Goal: Task Accomplishment & Management: Complete application form

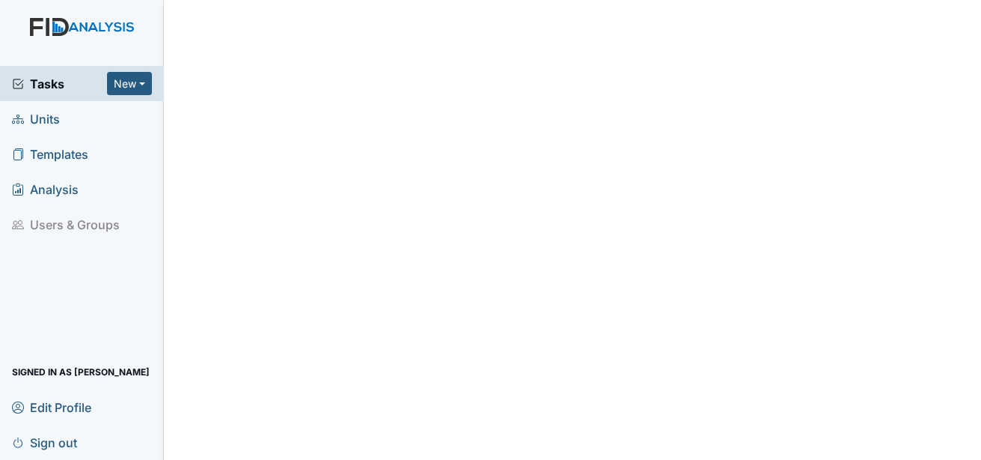
click at [19, 121] on icon at bounding box center [18, 119] width 12 height 9
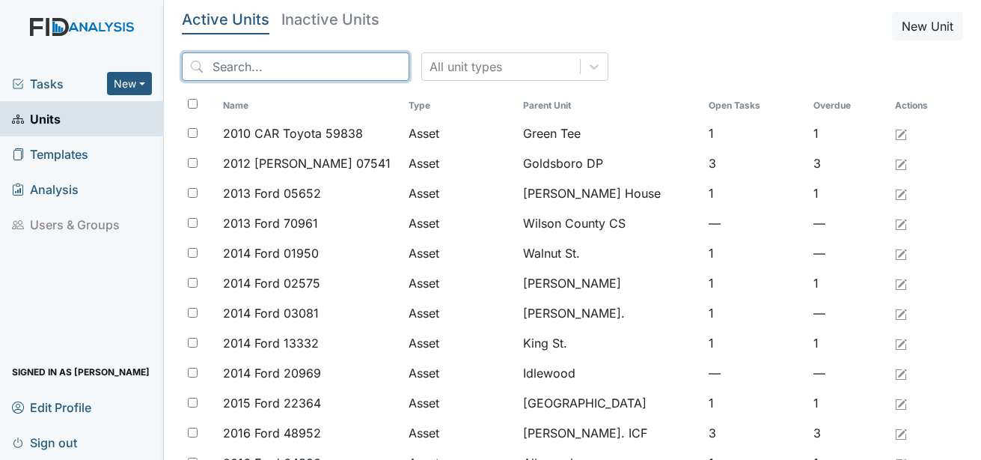
click at [256, 71] on input "search" at bounding box center [296, 66] width 228 height 28
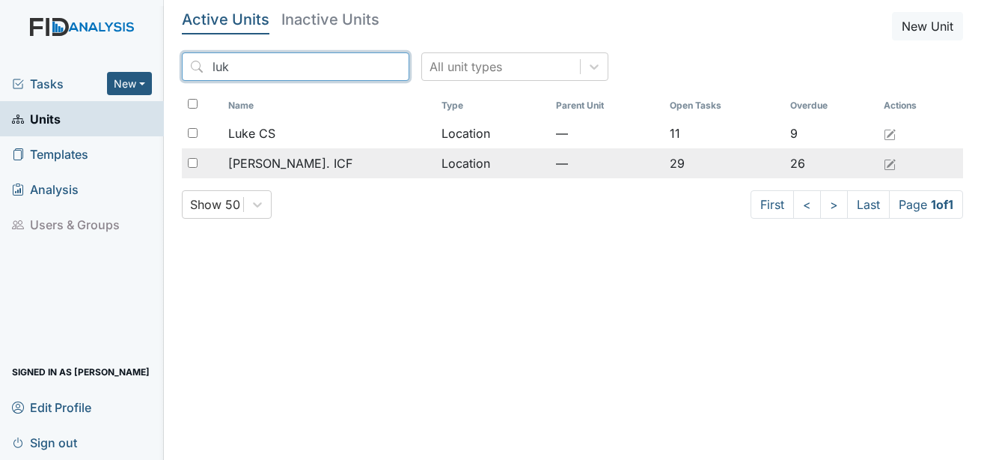
type input "luk"
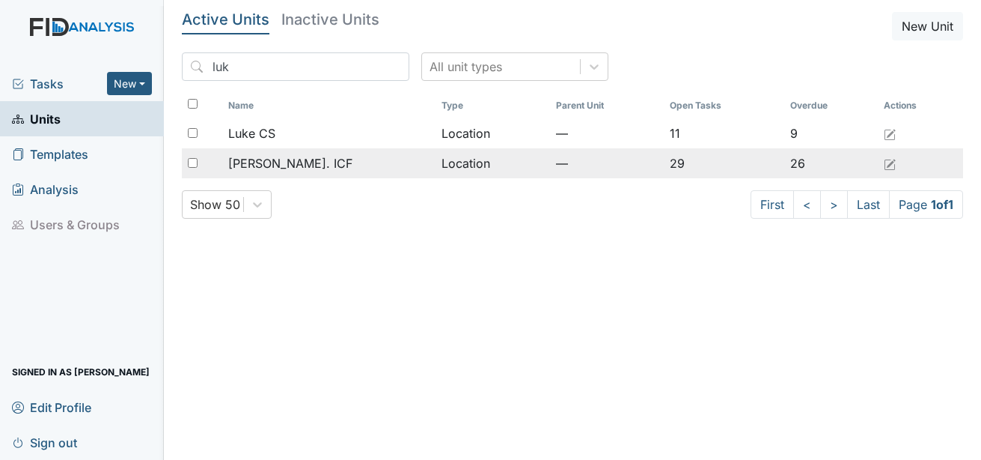
click at [296, 163] on span "[PERSON_NAME]. ICF" at bounding box center [290, 163] width 124 height 18
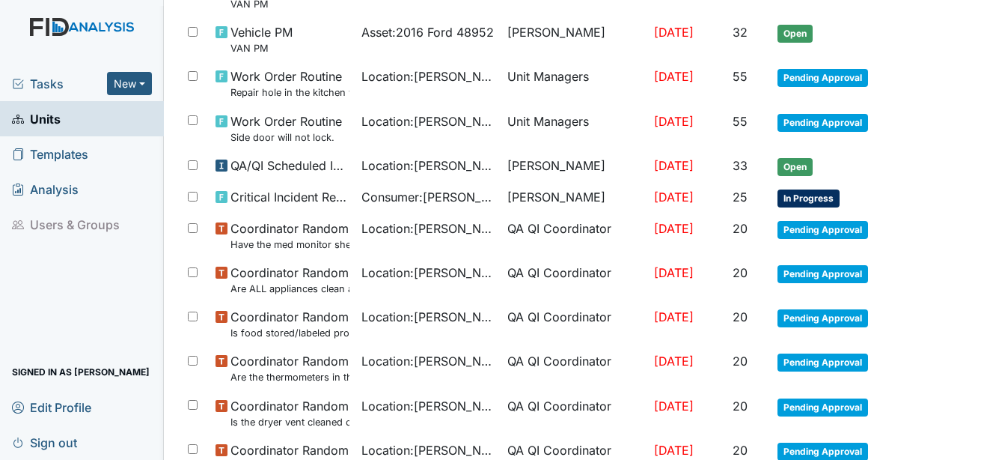
scroll to position [299, 0]
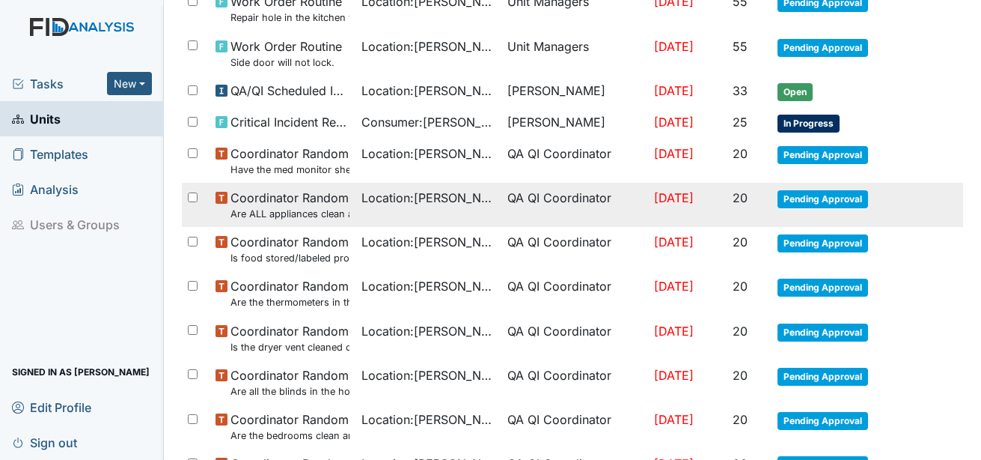
click at [800, 195] on span "Pending Approval" at bounding box center [823, 199] width 91 height 18
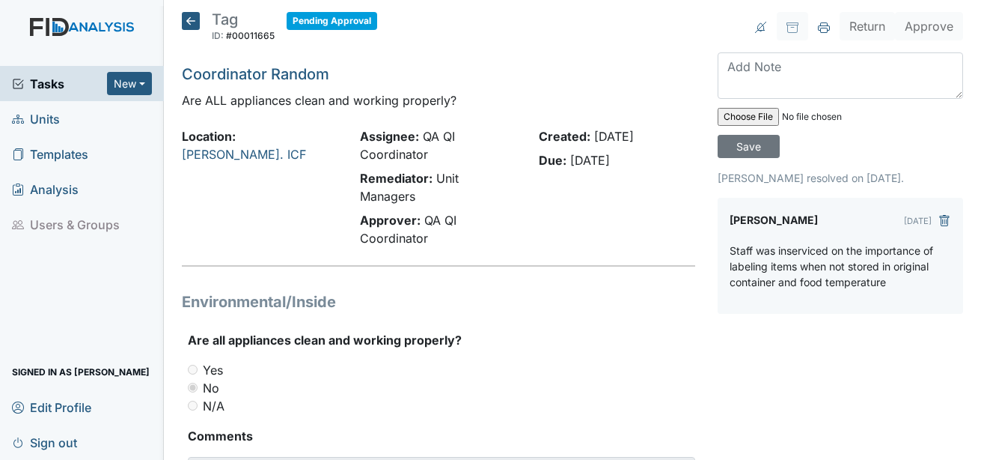
click at [189, 22] on icon at bounding box center [191, 21] width 18 height 18
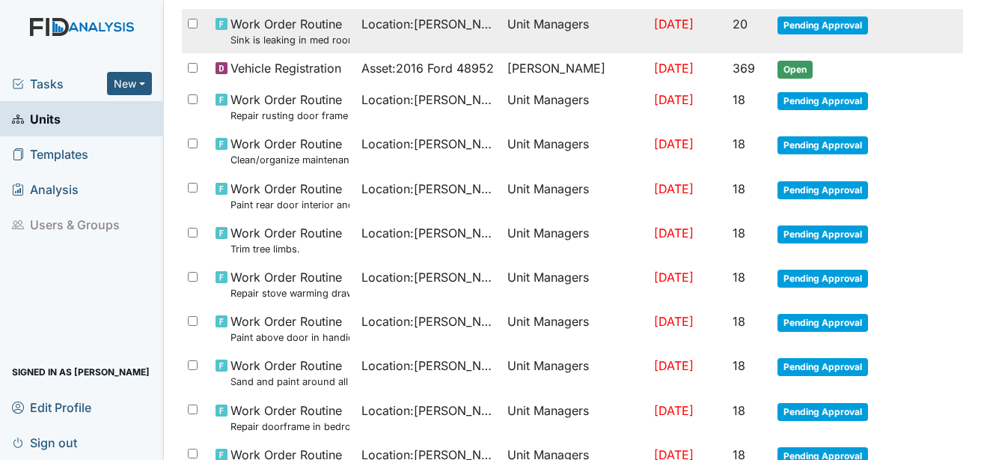
scroll to position [973, 0]
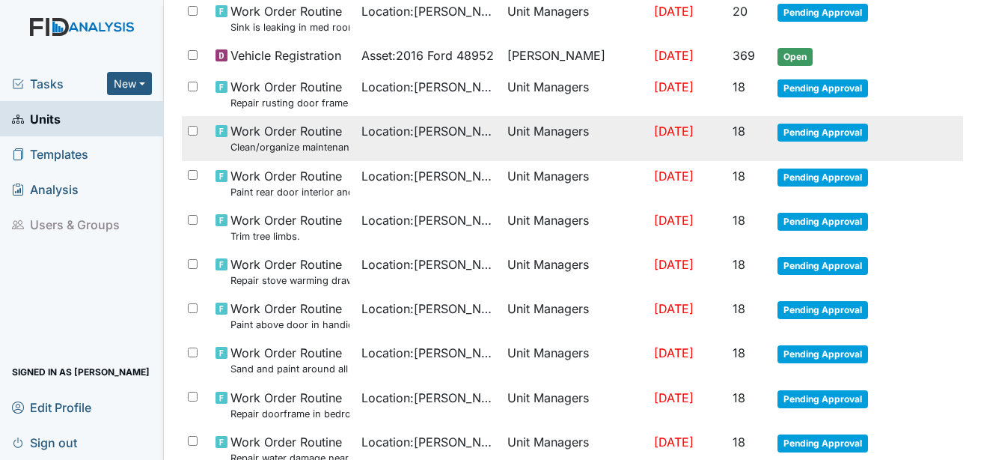
click at [807, 130] on span "Pending Approval" at bounding box center [823, 133] width 91 height 18
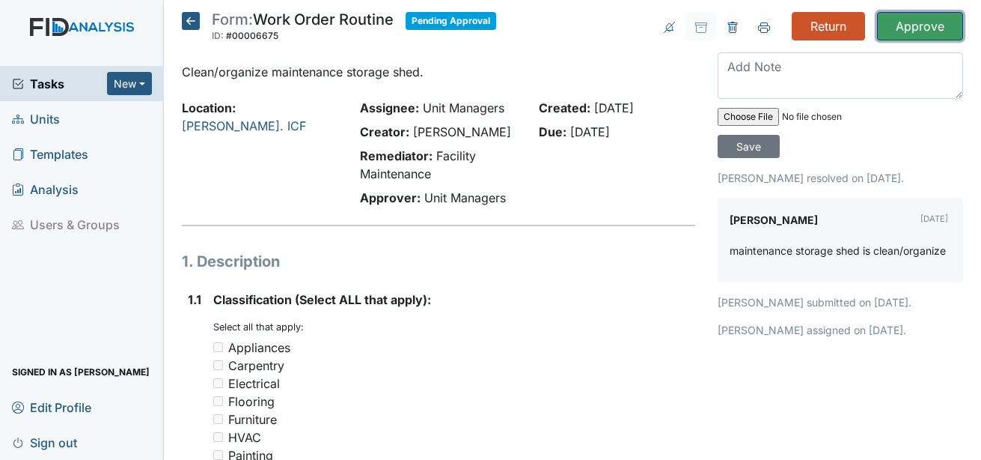
click at [894, 24] on input "Approve" at bounding box center [920, 26] width 86 height 28
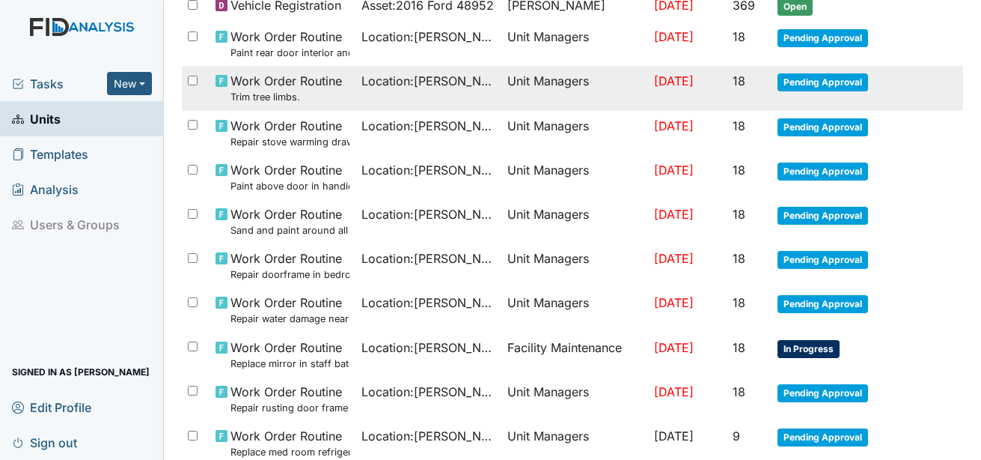
scroll to position [1154, 0]
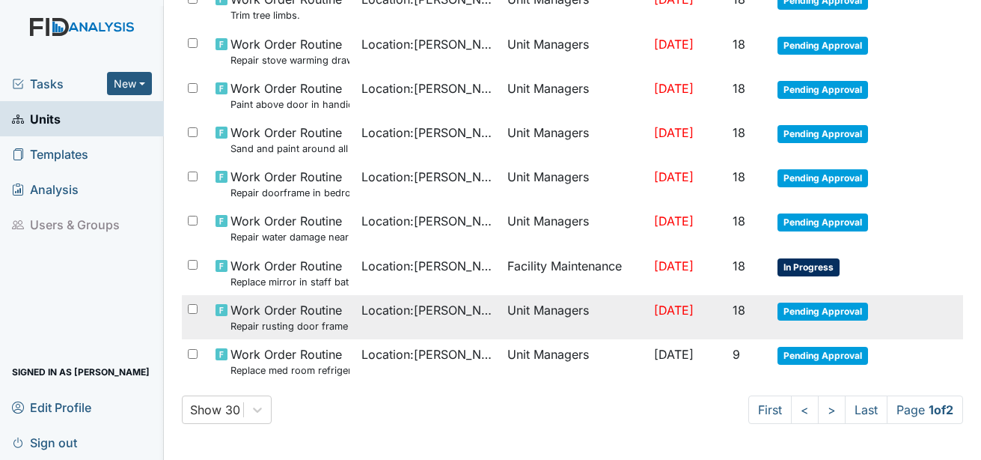
click at [801, 311] on span "Pending Approval" at bounding box center [823, 311] width 91 height 18
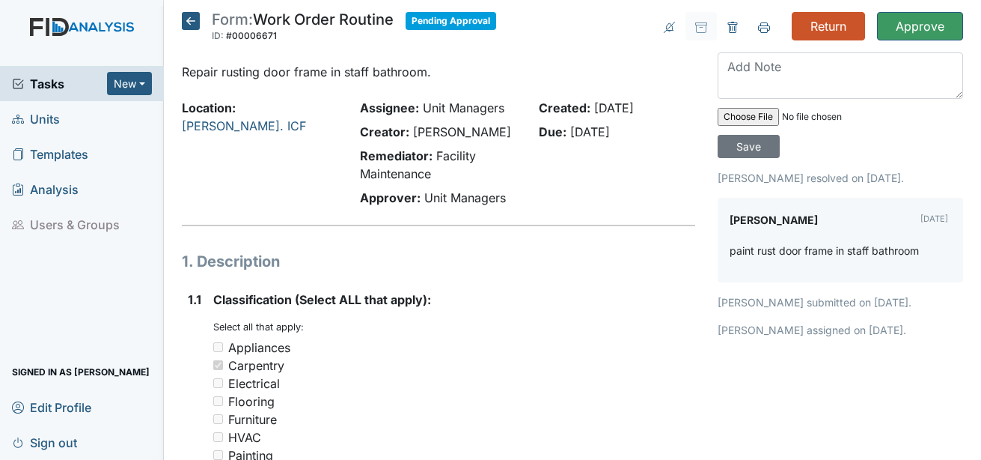
click at [189, 14] on icon at bounding box center [191, 21] width 18 height 18
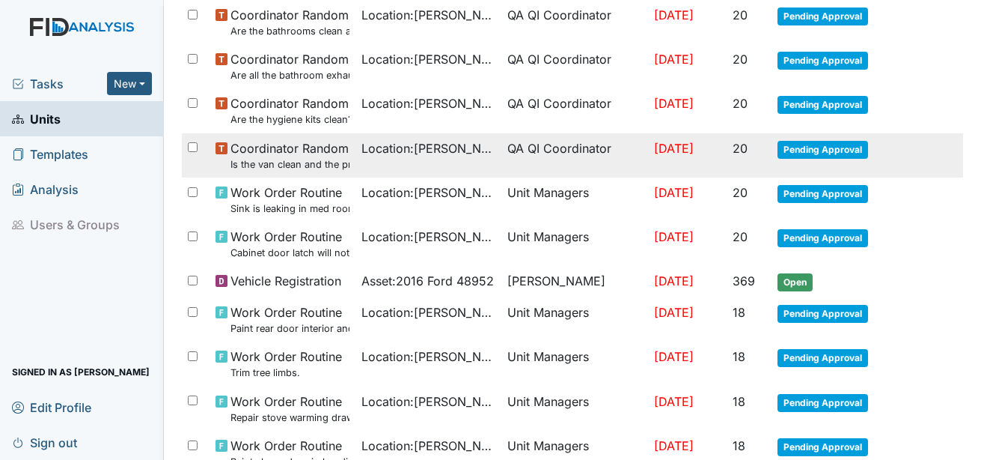
scroll to position [749, 0]
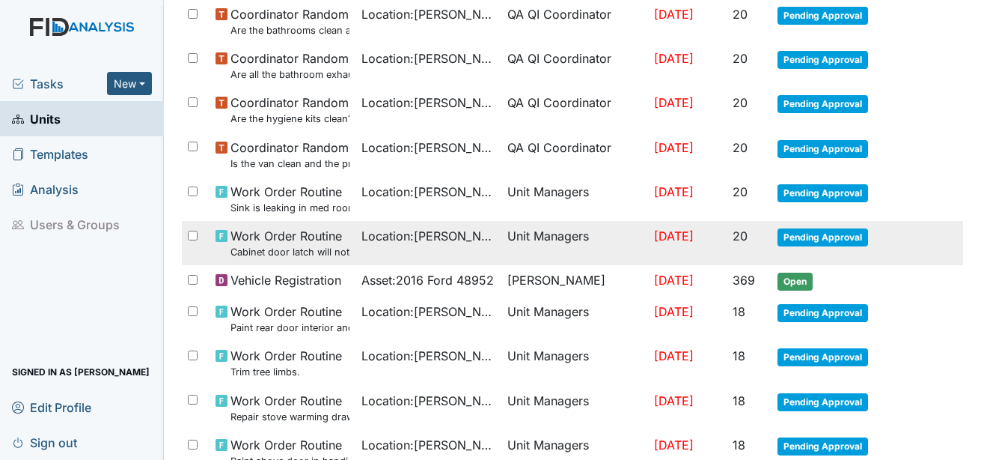
click at [785, 234] on span "Pending Approval" at bounding box center [823, 237] width 91 height 18
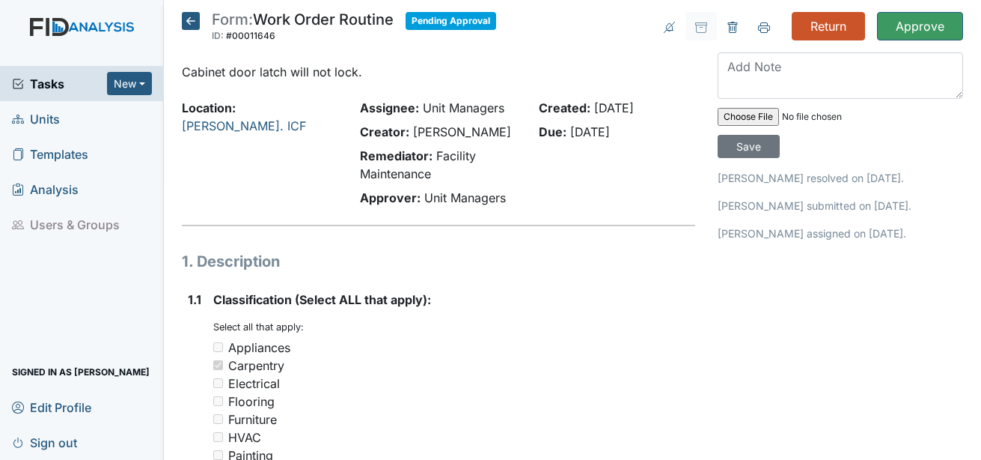
click at [199, 19] on icon at bounding box center [191, 21] width 18 height 18
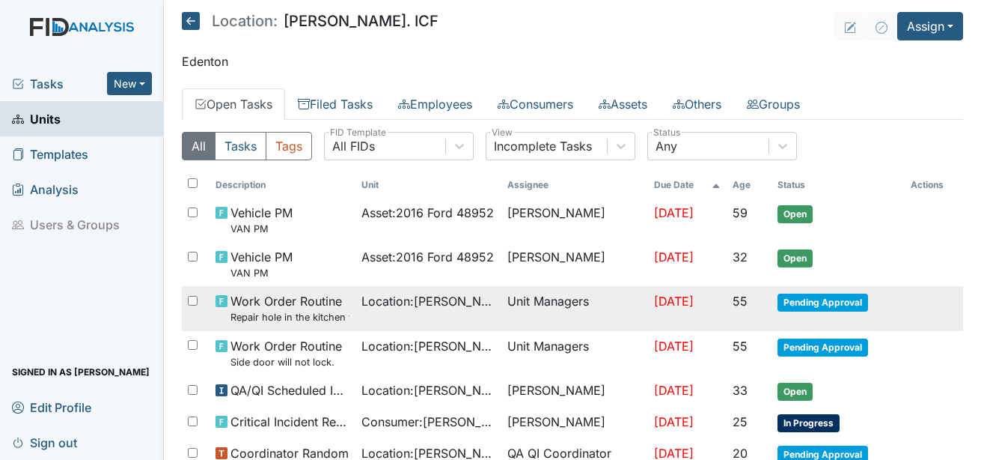
click at [817, 297] on span "Pending Approval" at bounding box center [823, 302] width 91 height 18
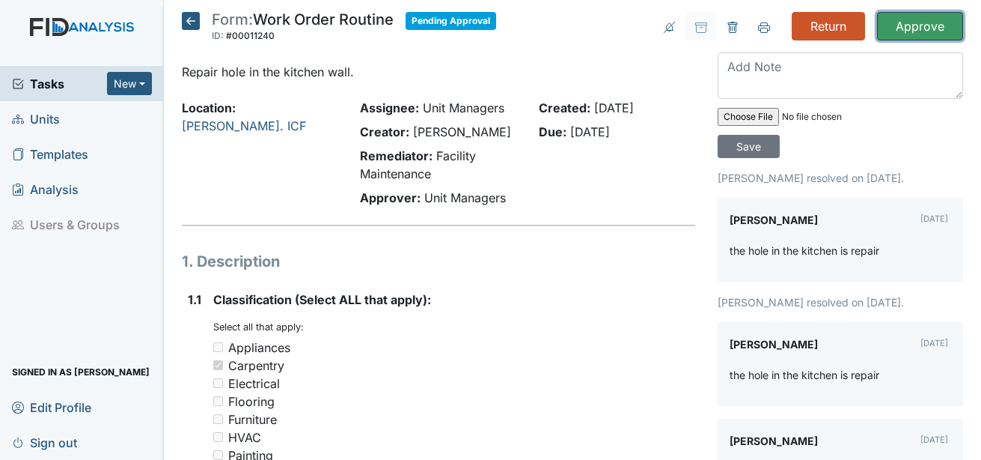
click at [925, 24] on input "Approve" at bounding box center [920, 26] width 86 height 28
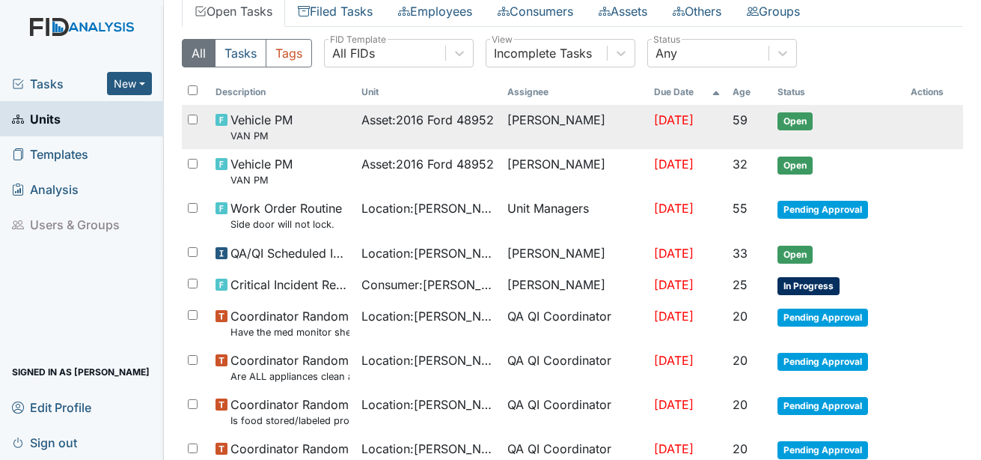
scroll to position [150, 0]
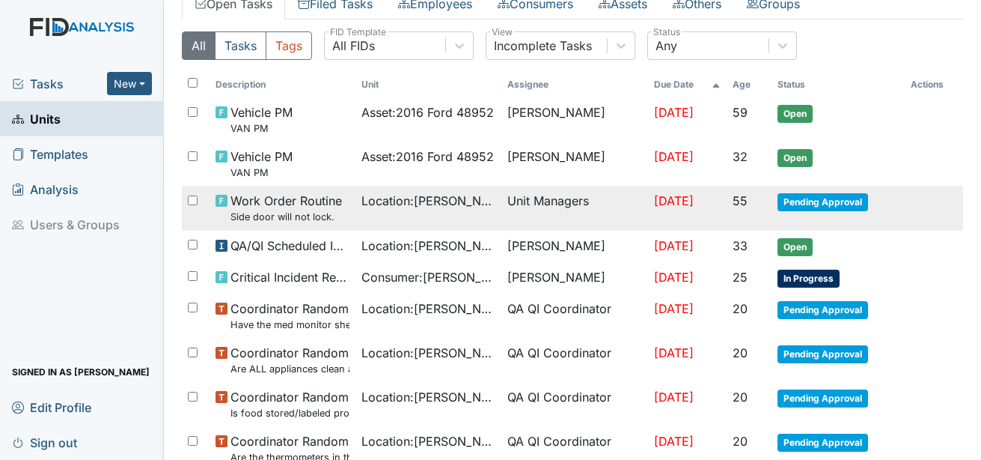
click at [806, 205] on span "Pending Approval" at bounding box center [823, 202] width 91 height 18
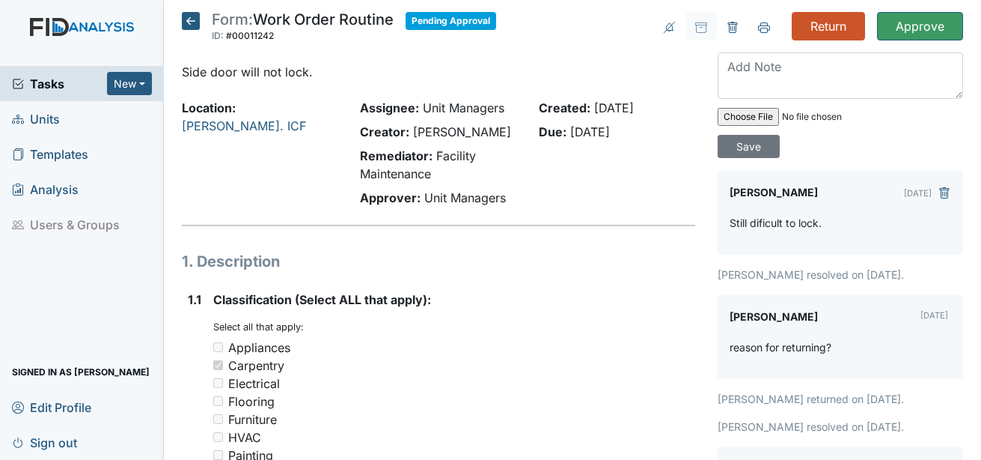
click at [193, 24] on icon at bounding box center [191, 21] width 18 height 18
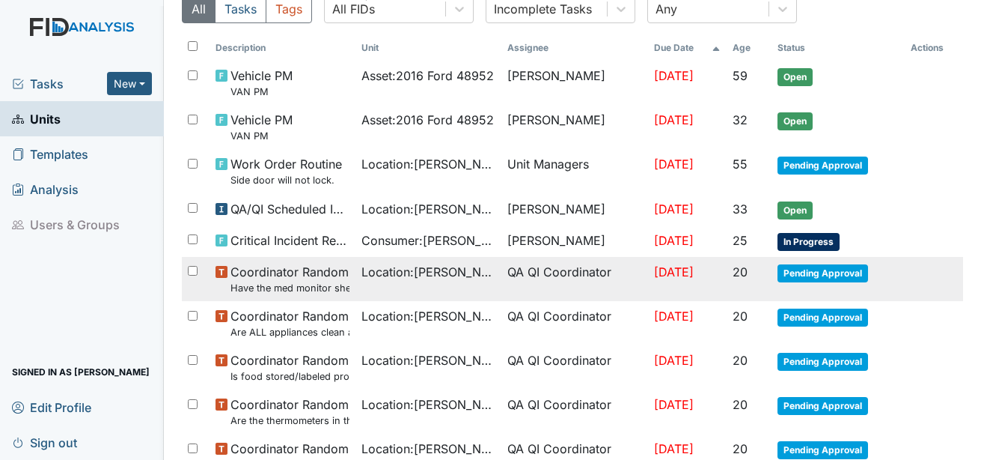
scroll to position [150, 0]
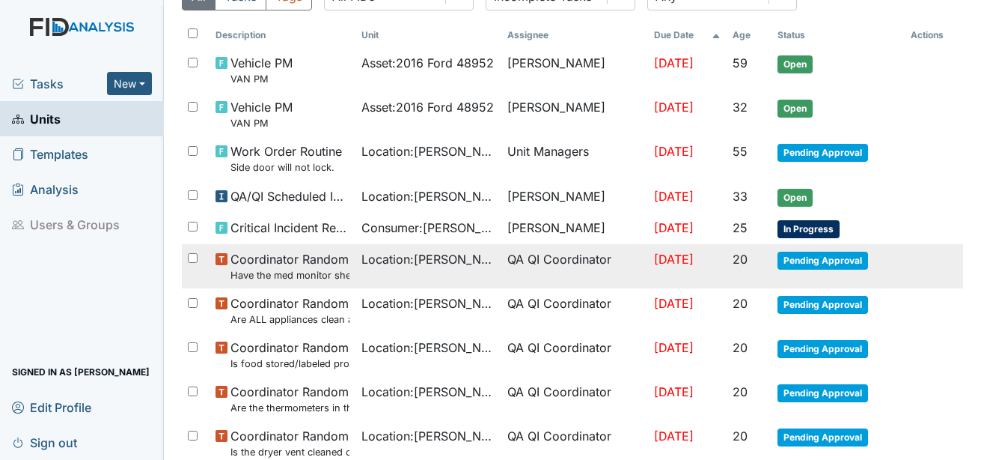
click at [793, 257] on span "Pending Approval" at bounding box center [823, 260] width 91 height 18
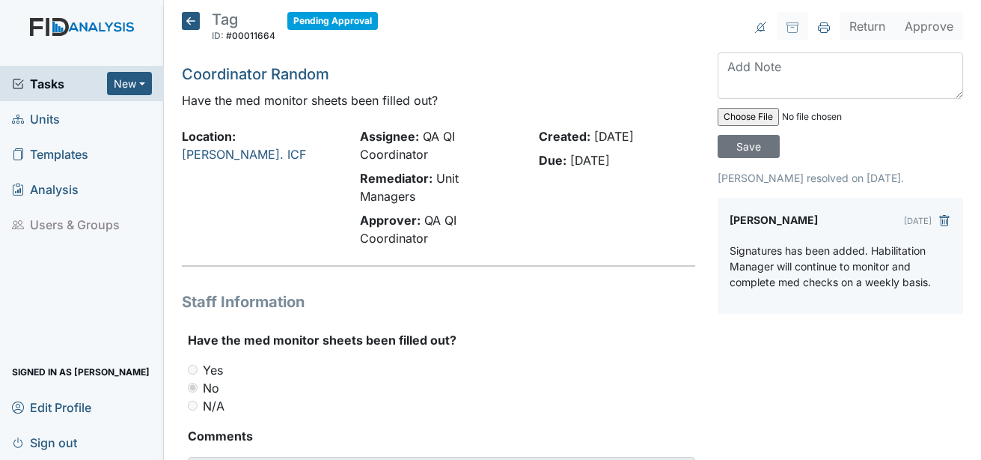
click at [198, 18] on icon at bounding box center [191, 21] width 18 height 18
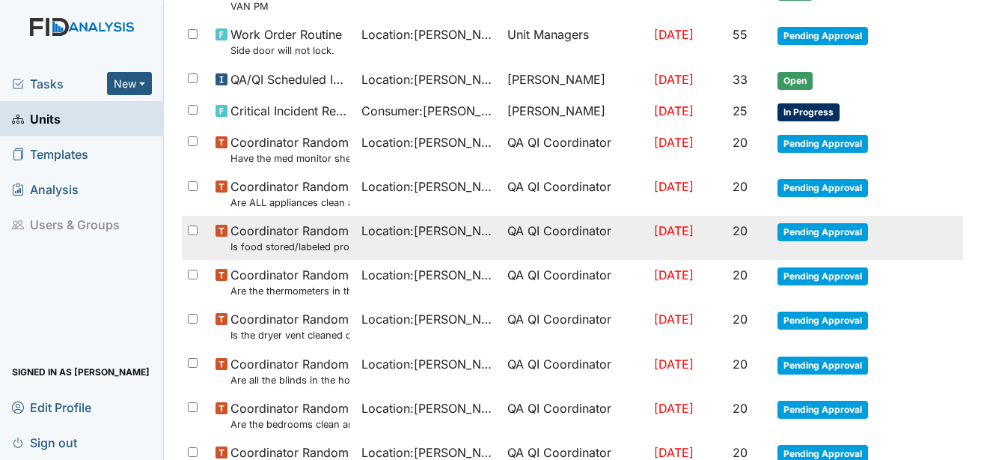
scroll to position [299, 0]
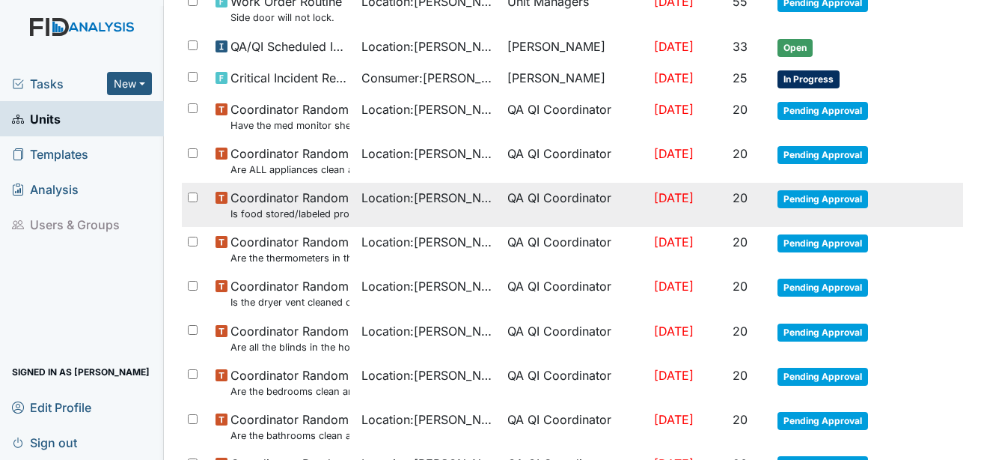
click at [805, 200] on span "Pending Approval" at bounding box center [823, 199] width 91 height 18
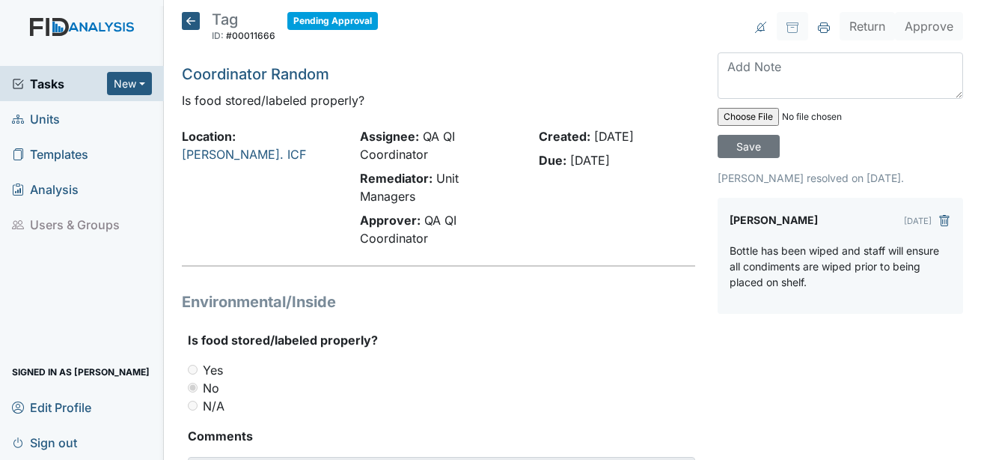
click at [192, 13] on icon at bounding box center [191, 21] width 18 height 18
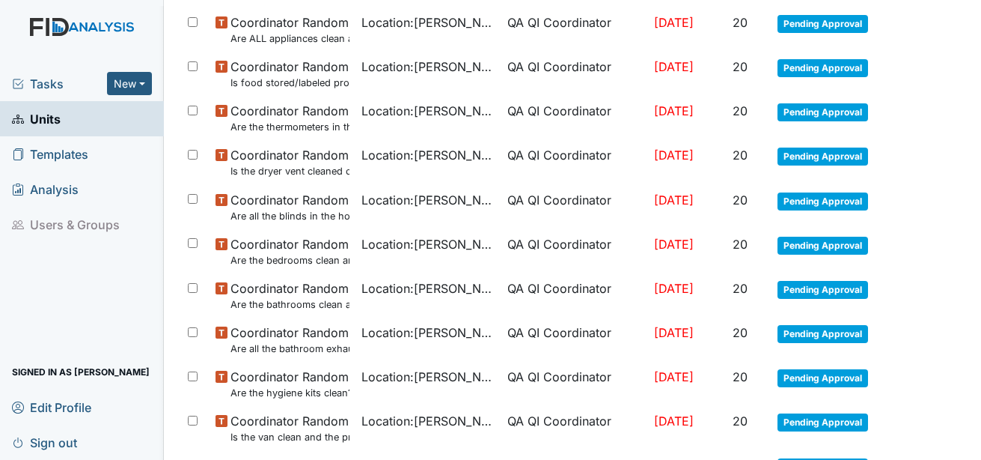
scroll to position [449, 0]
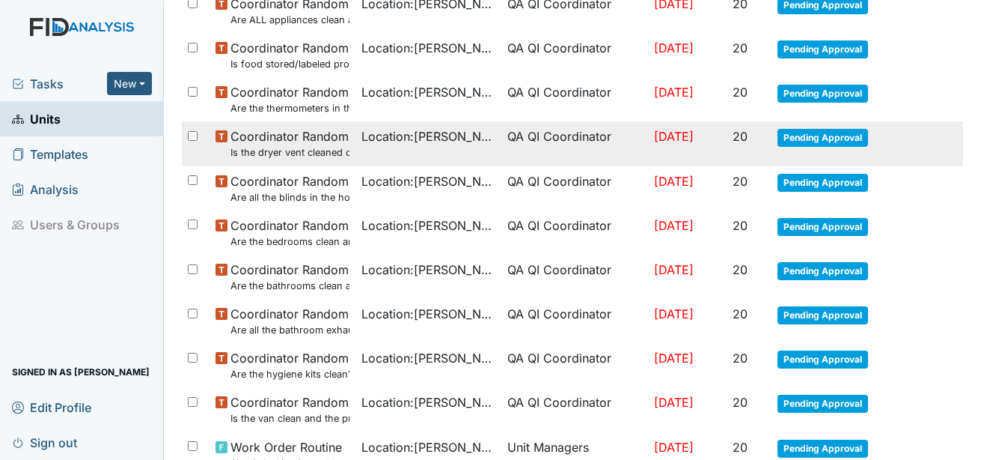
click at [793, 136] on span "Pending Approval" at bounding box center [823, 138] width 91 height 18
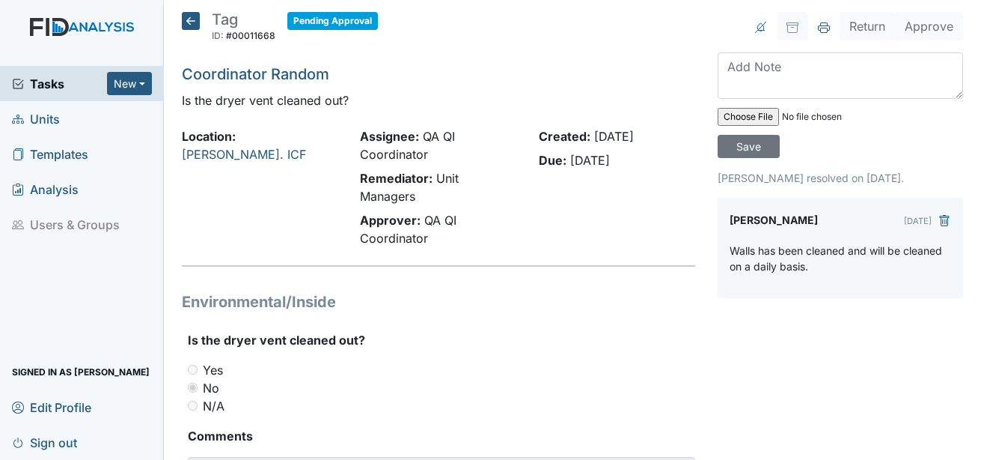
click at [192, 25] on icon at bounding box center [191, 21] width 18 height 18
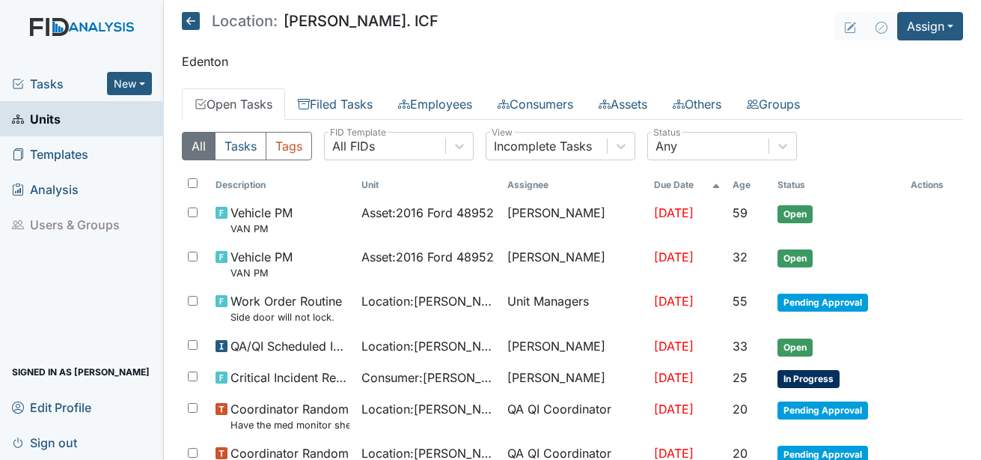
click at [192, 25] on icon at bounding box center [191, 21] width 18 height 18
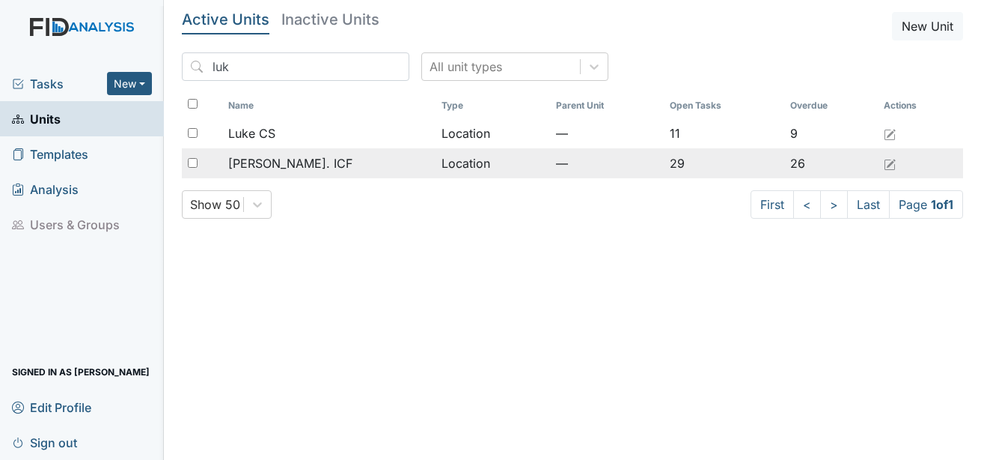
click at [309, 164] on div "[PERSON_NAME]. ICF" at bounding box center [328, 163] width 201 height 18
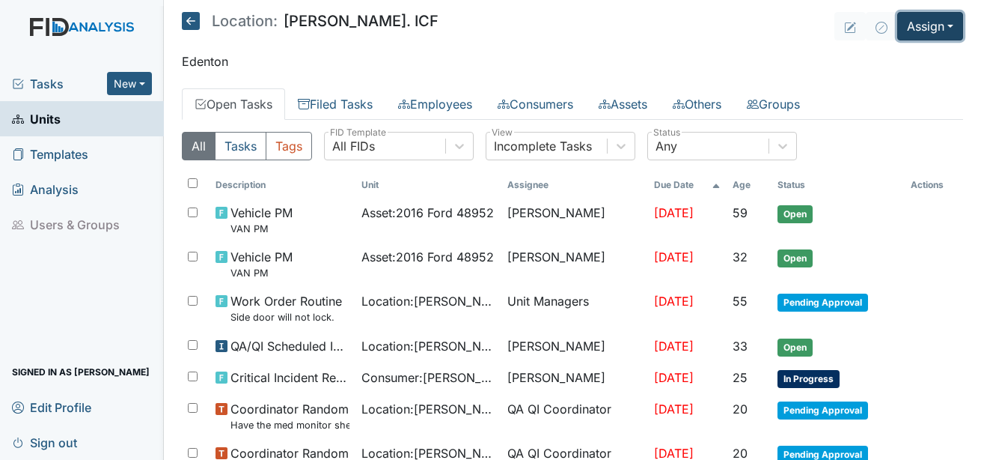
click at [920, 31] on button "Assign" at bounding box center [930, 26] width 66 height 28
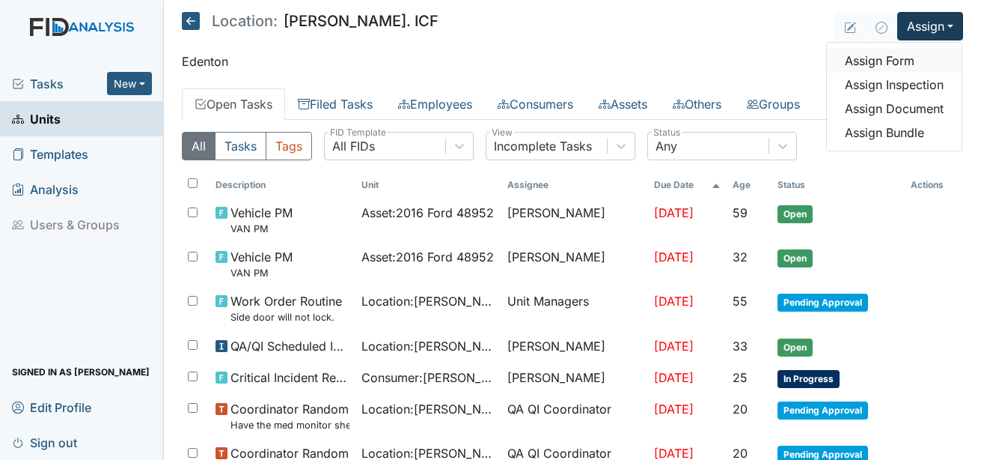
click at [875, 65] on link "Assign Form" at bounding box center [894, 61] width 135 height 24
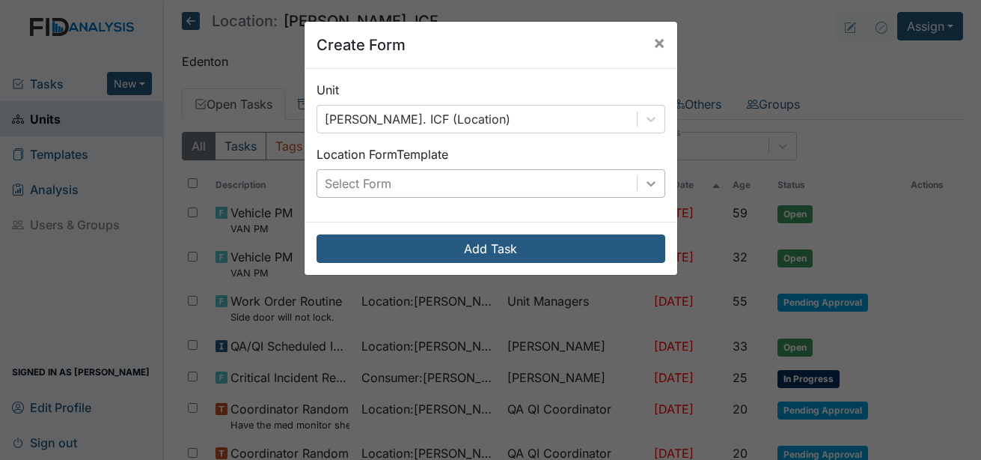
click at [644, 187] on icon at bounding box center [651, 183] width 15 height 15
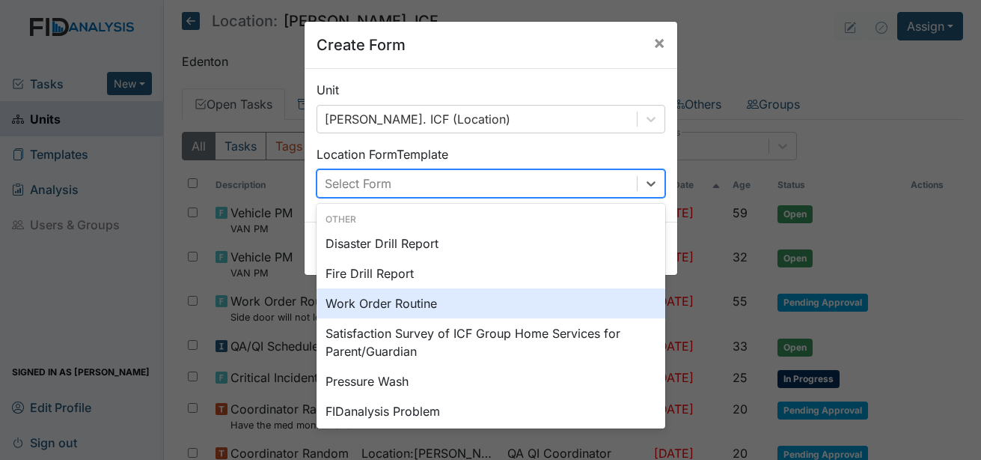
click at [401, 299] on div "Work Order Routine" at bounding box center [491, 303] width 349 height 30
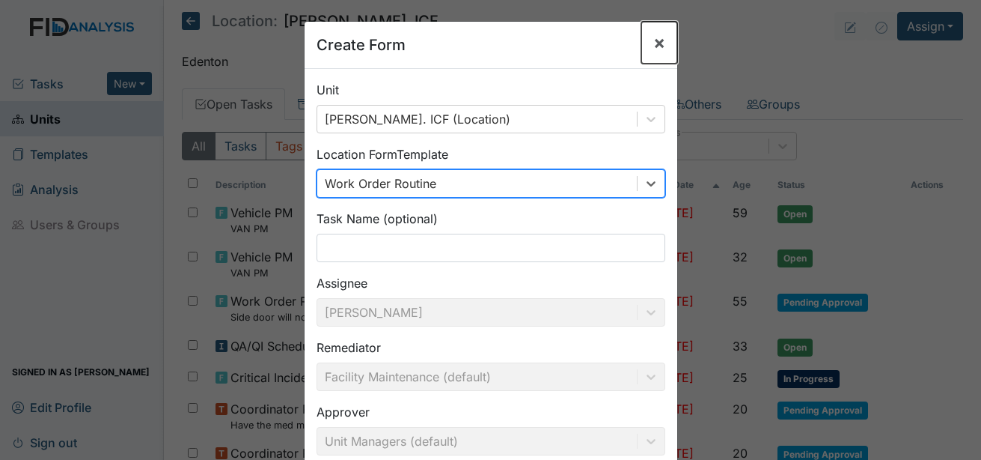
click at [653, 41] on span "×" at bounding box center [659, 42] width 12 height 22
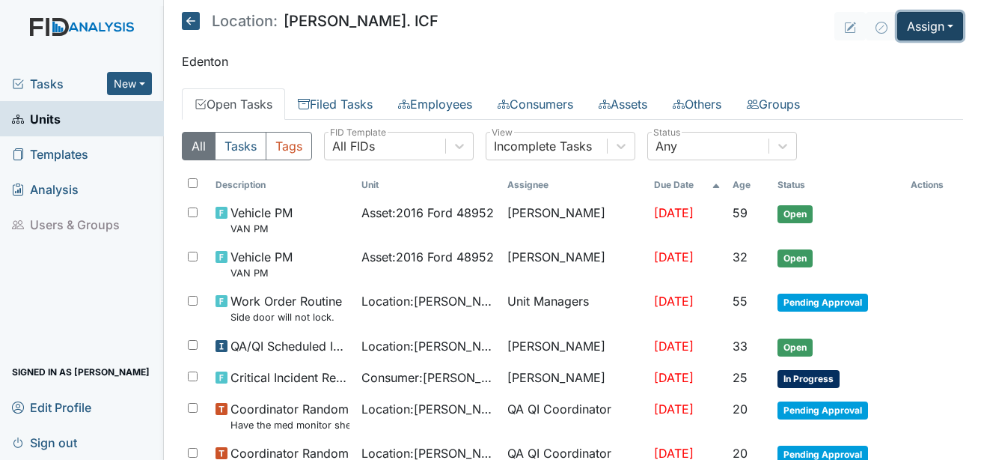
click at [928, 31] on button "Assign" at bounding box center [930, 26] width 66 height 28
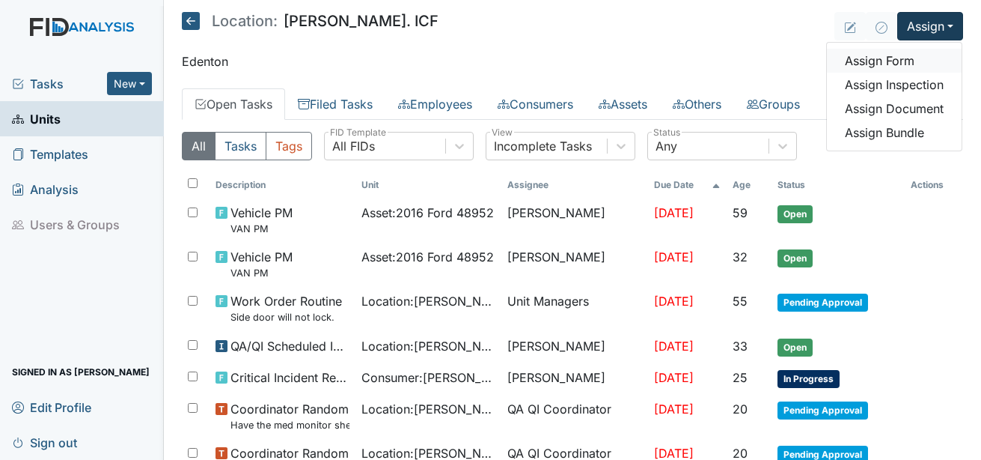
click at [888, 54] on link "Assign Form" at bounding box center [894, 61] width 135 height 24
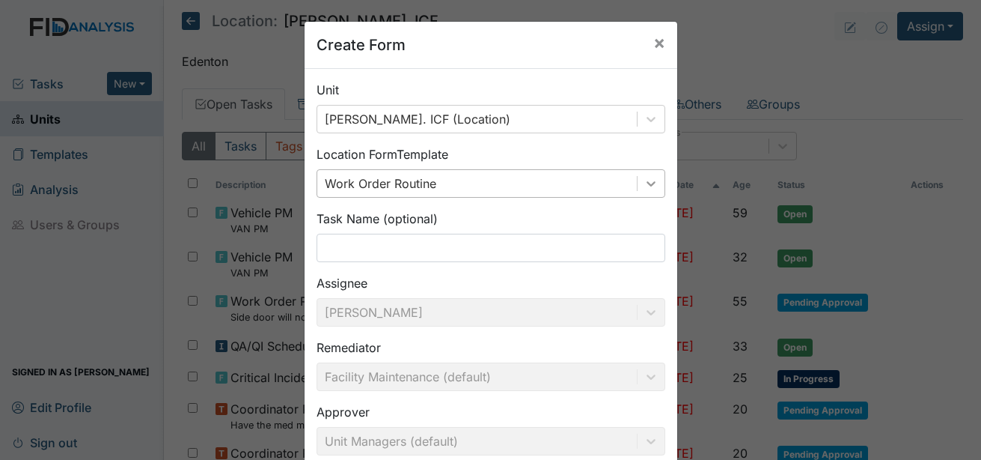
click at [650, 183] on icon at bounding box center [651, 183] width 15 height 15
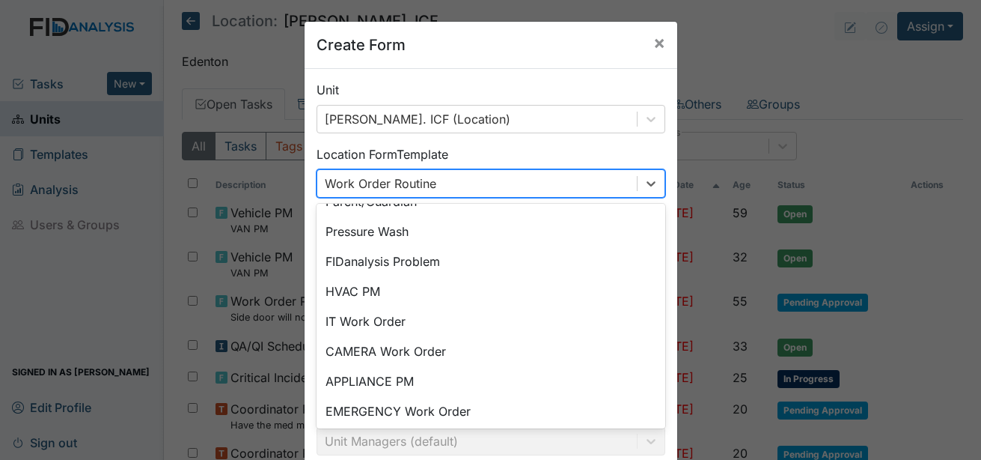
scroll to position [186, 0]
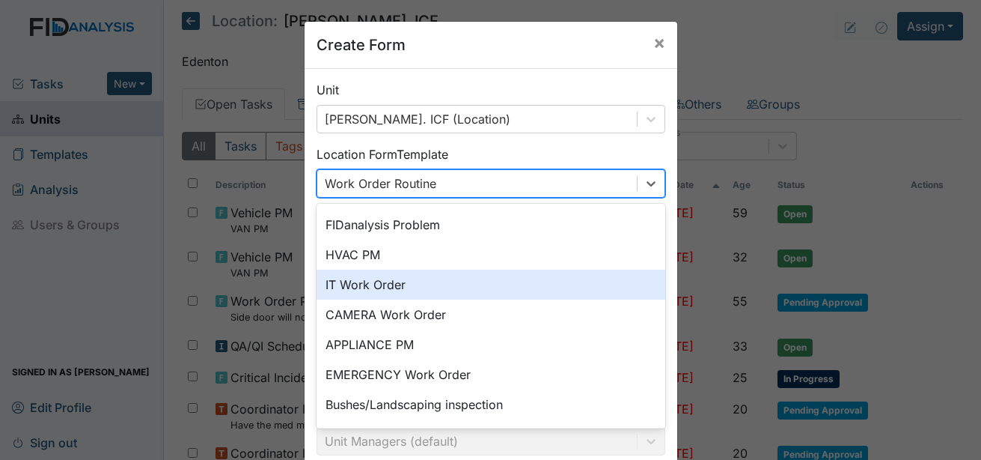
click at [400, 282] on div "IT Work Order" at bounding box center [491, 284] width 349 height 30
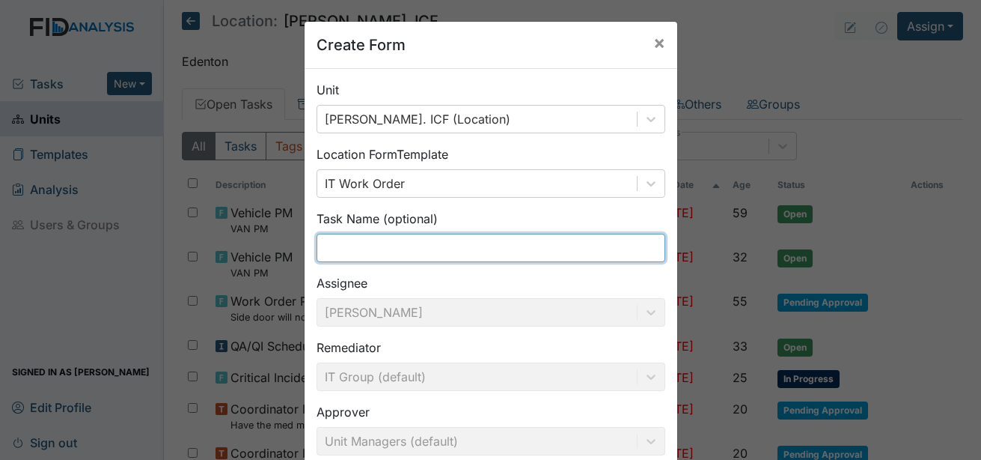
click at [481, 239] on input "text" at bounding box center [491, 248] width 349 height 28
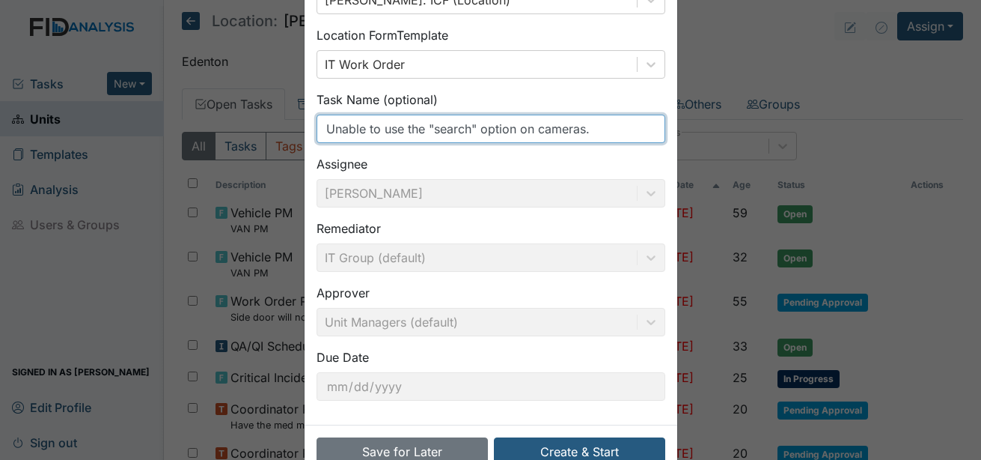
scroll to position [159, 0]
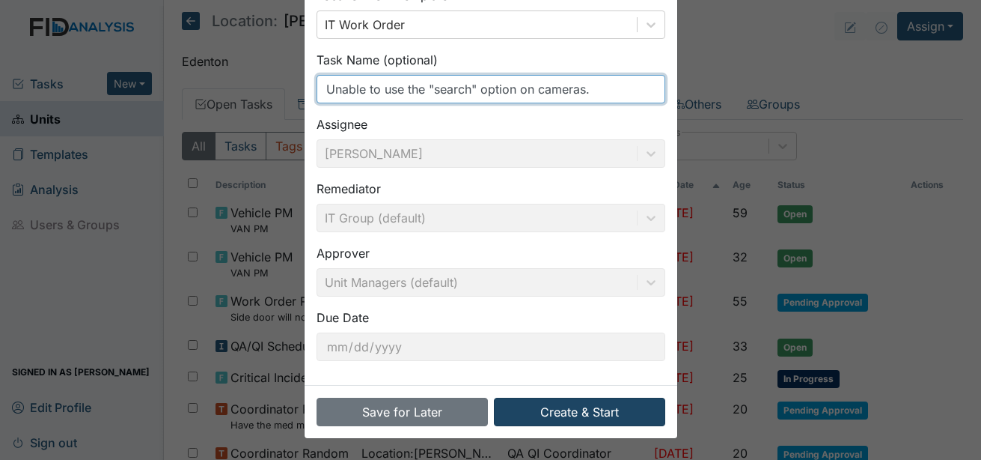
type input "Unable to use the "search" option on cameras."
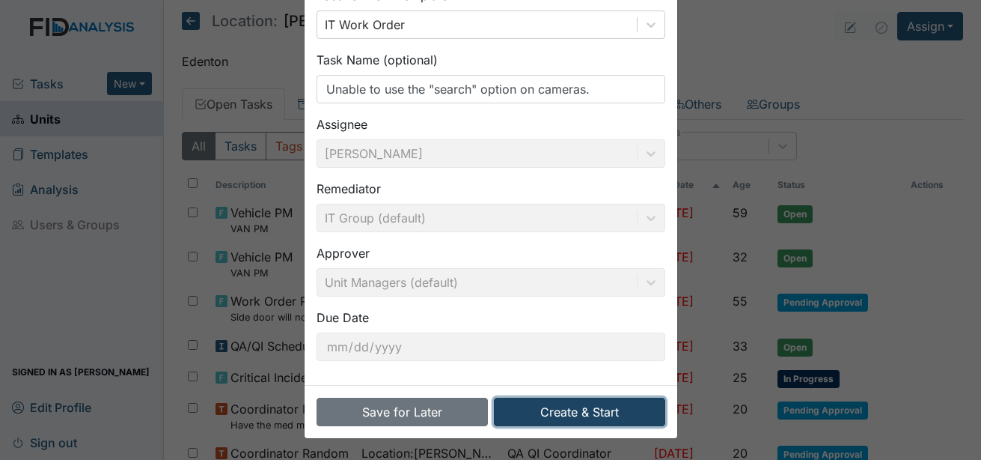
click at [590, 406] on button "Create & Start" at bounding box center [579, 411] width 171 height 28
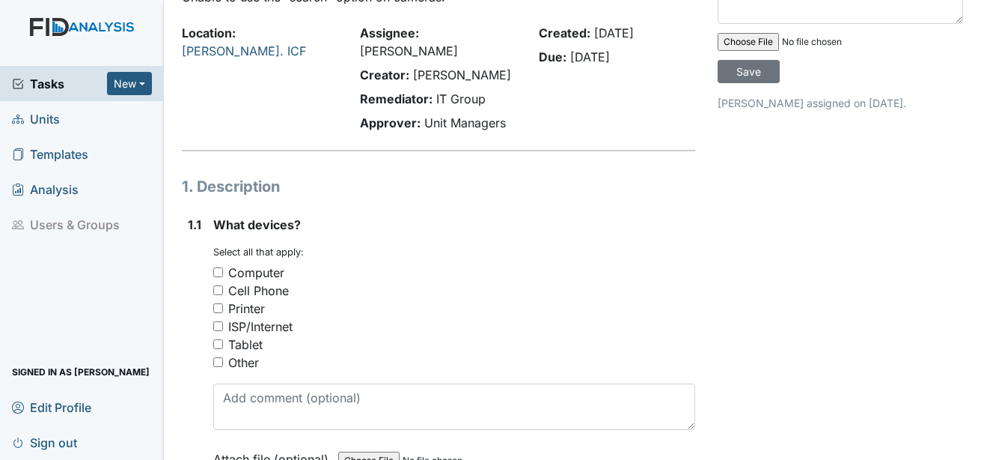
scroll to position [150, 0]
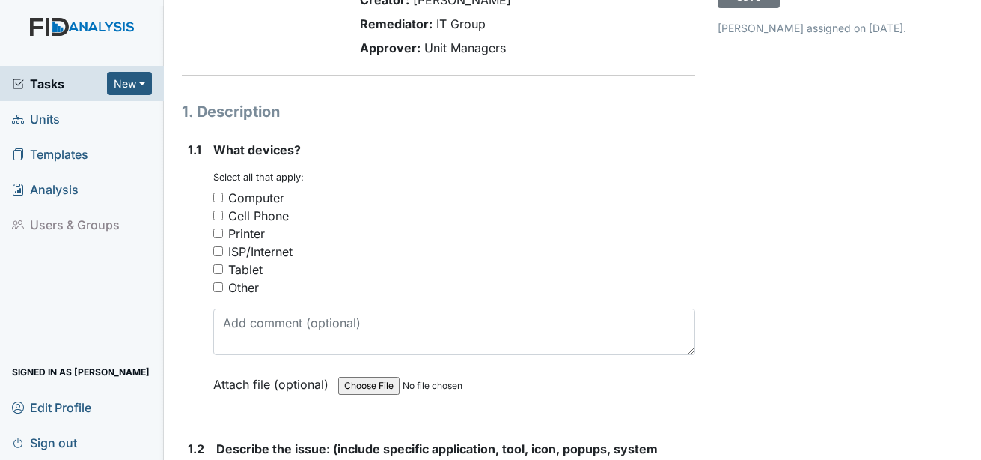
click at [249, 278] on div "Other" at bounding box center [243, 287] width 31 height 18
click at [223, 282] on input "Other" at bounding box center [218, 287] width 10 height 10
checkbox input "true"
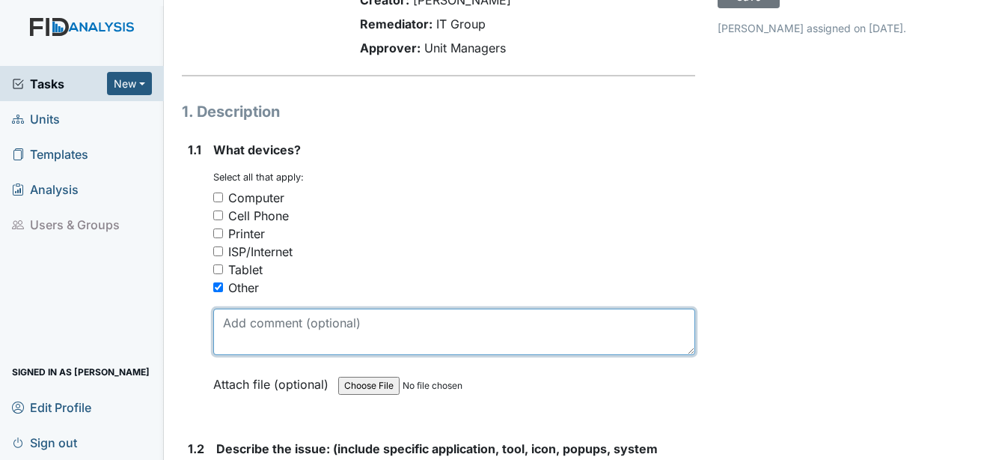
click at [260, 308] on textarea at bounding box center [454, 331] width 482 height 46
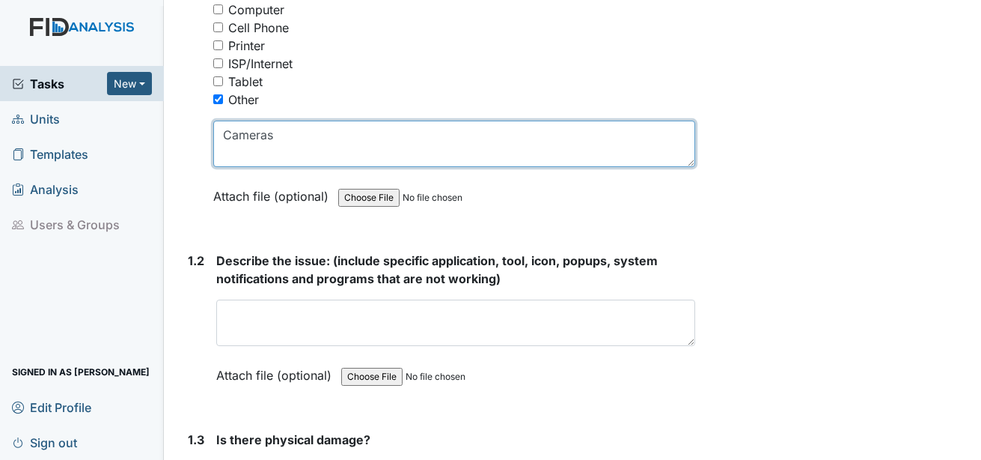
scroll to position [374, 0]
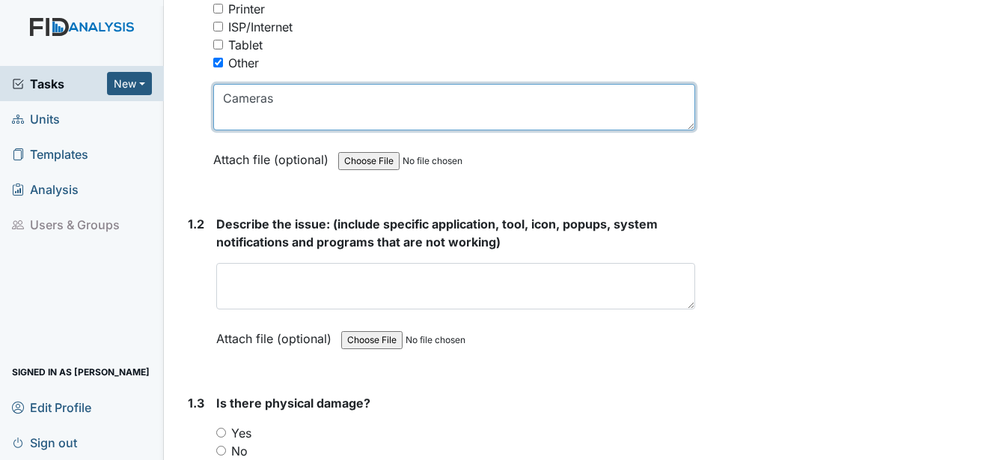
type textarea "Cameras"
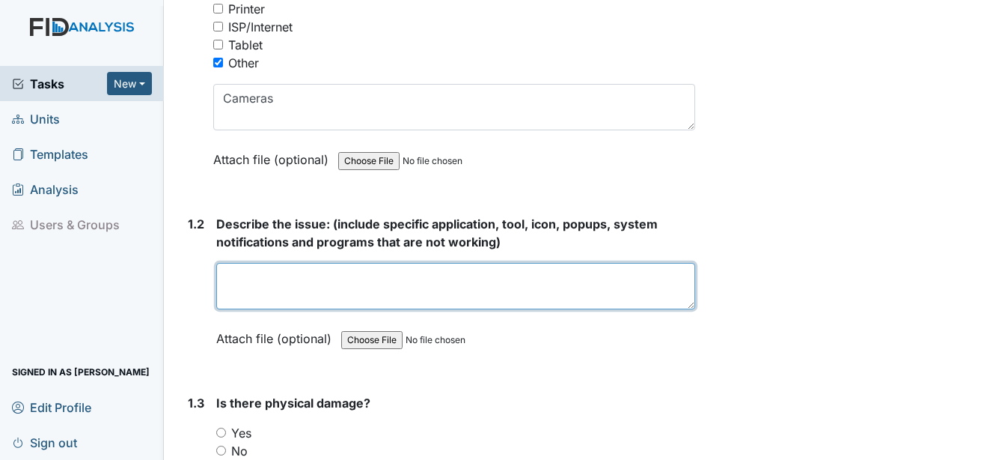
click at [275, 280] on textarea at bounding box center [455, 286] width 479 height 46
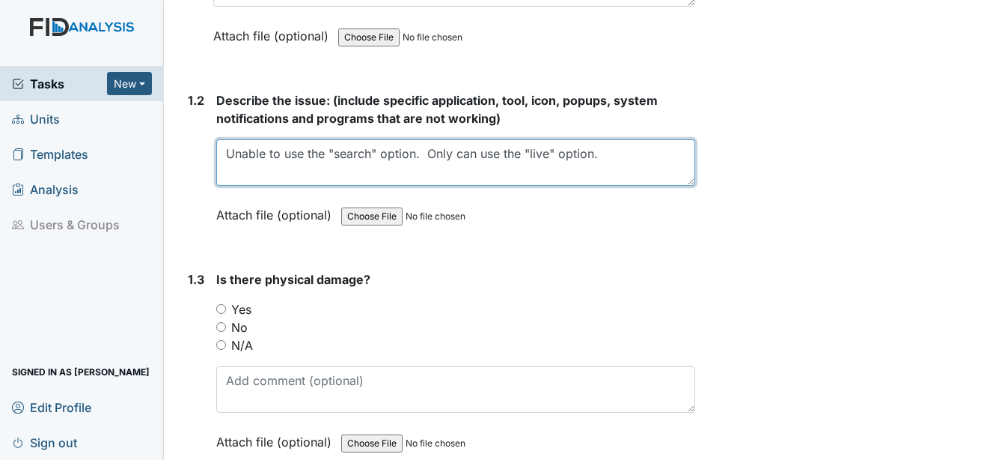
scroll to position [599, 0]
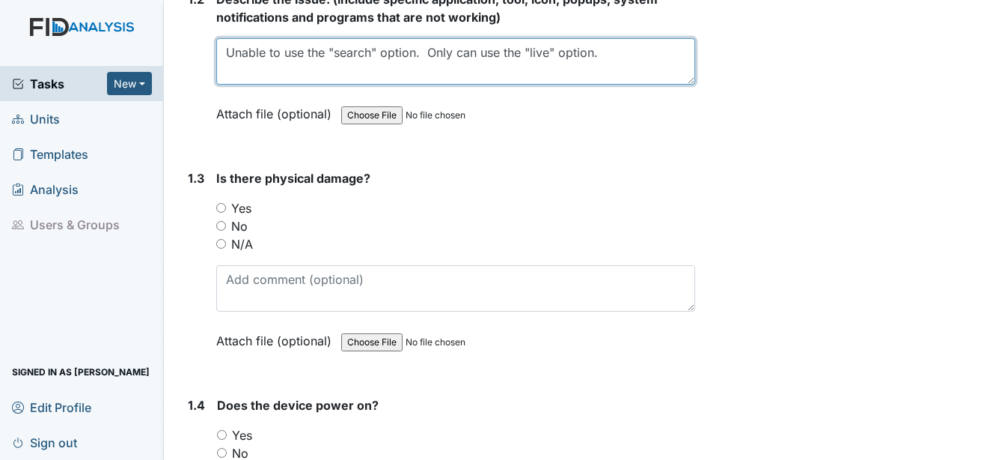
type textarea "Unable to use the "search" option. Only can use the "live" option."
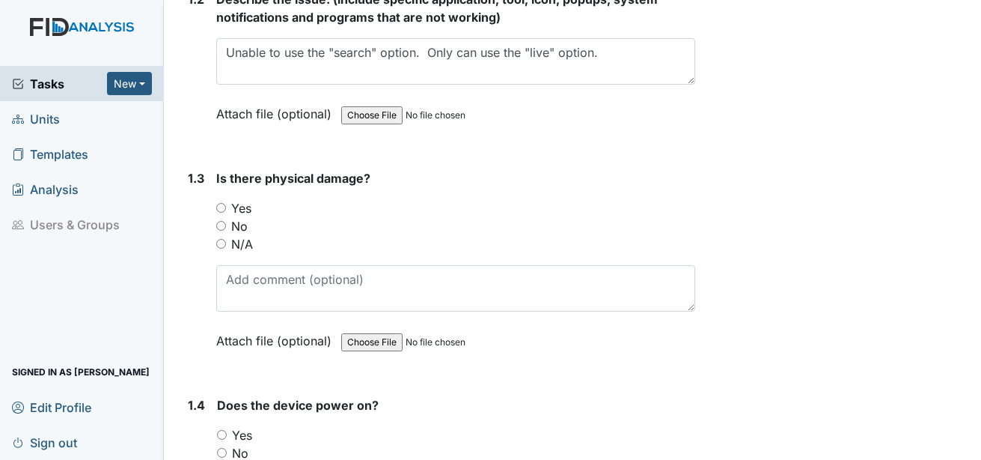
click at [244, 217] on label "No" at bounding box center [239, 226] width 16 height 18
click at [226, 221] on input "No" at bounding box center [221, 226] width 10 height 10
radio input "true"
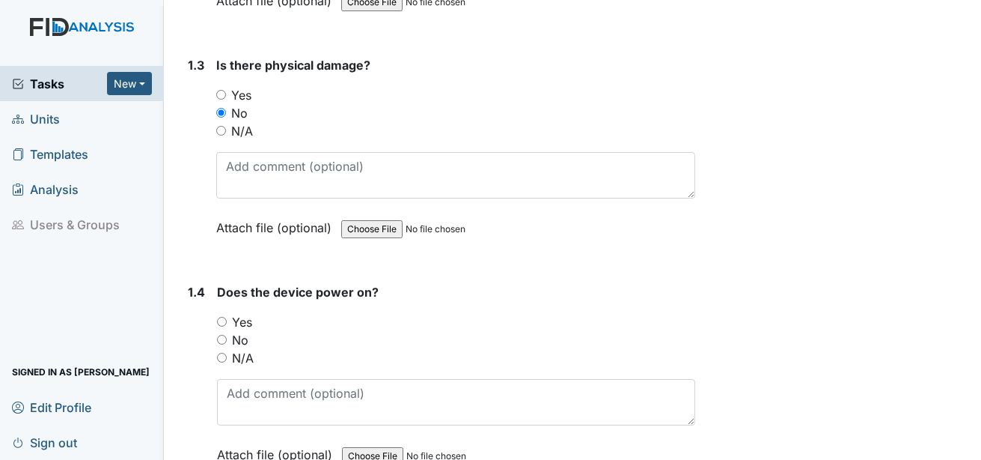
scroll to position [749, 0]
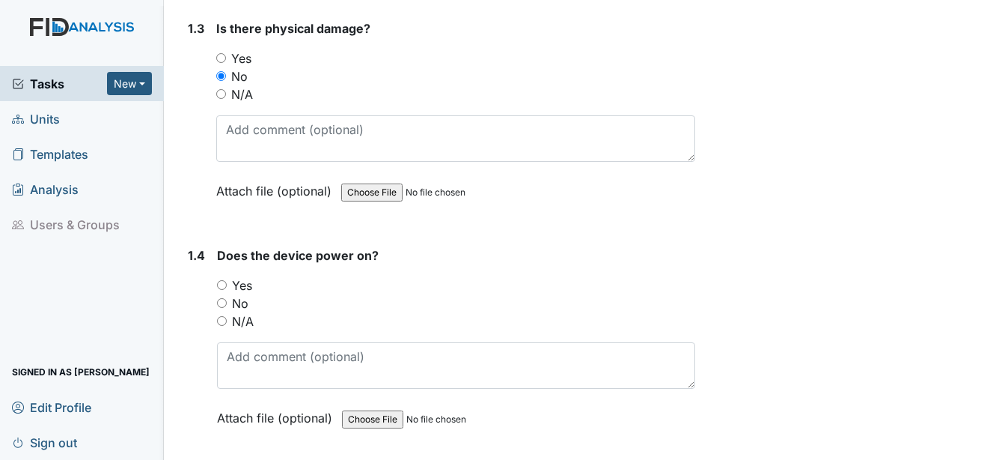
click at [247, 276] on label "Yes" at bounding box center [242, 285] width 20 height 18
click at [227, 280] on input "Yes" at bounding box center [222, 285] width 10 height 10
radio input "true"
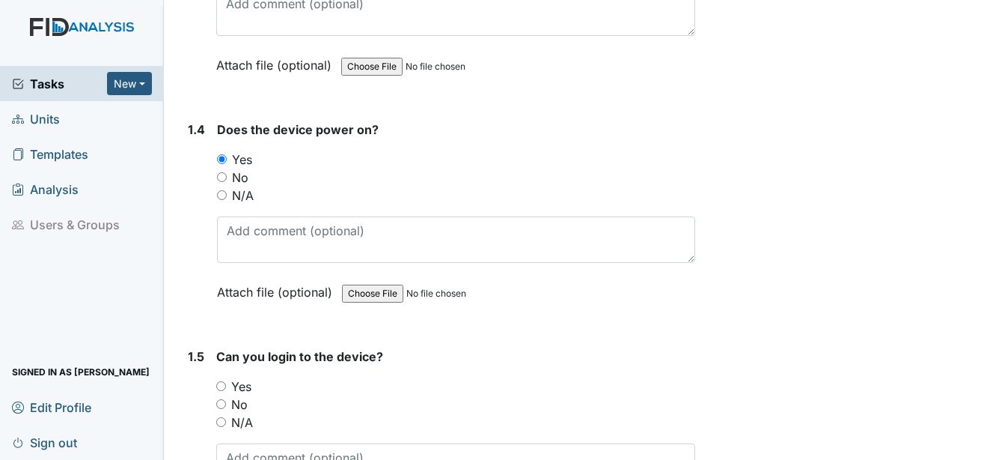
scroll to position [973, 0]
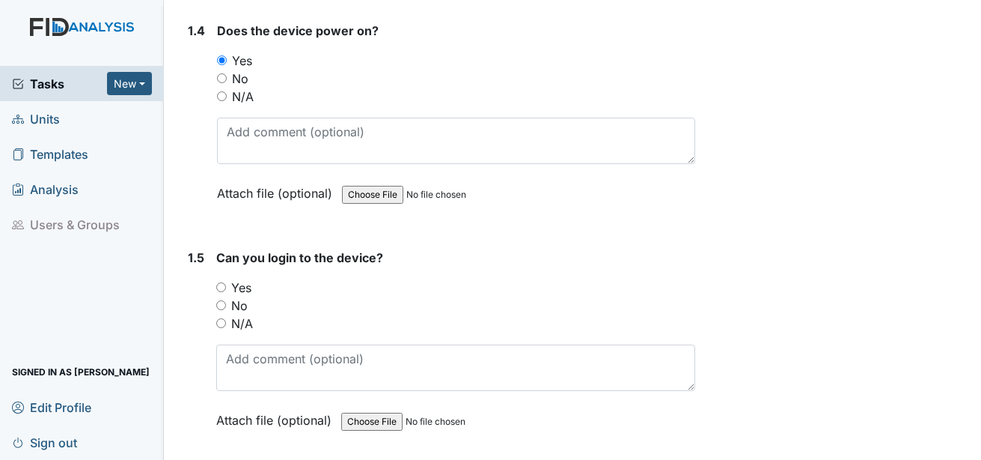
click at [242, 278] on label "Yes" at bounding box center [241, 287] width 20 height 18
click at [226, 282] on input "Yes" at bounding box center [221, 287] width 10 height 10
radio input "true"
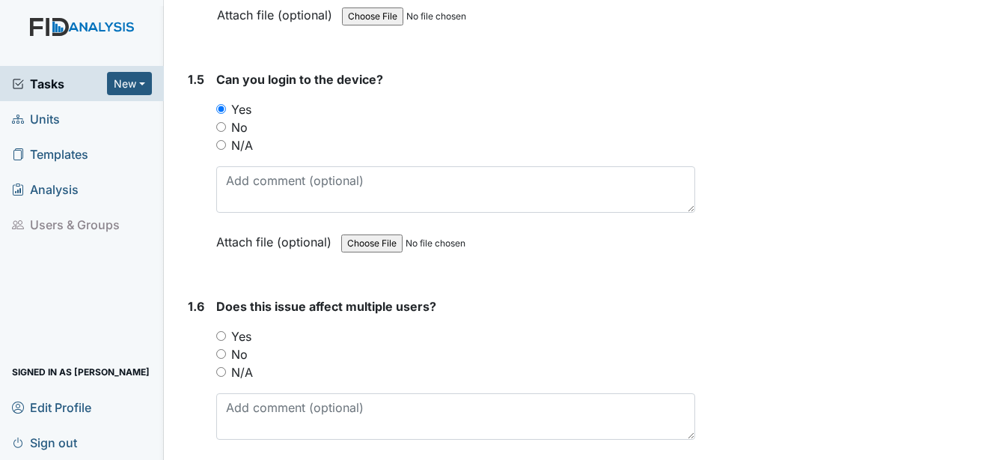
scroll to position [1198, 0]
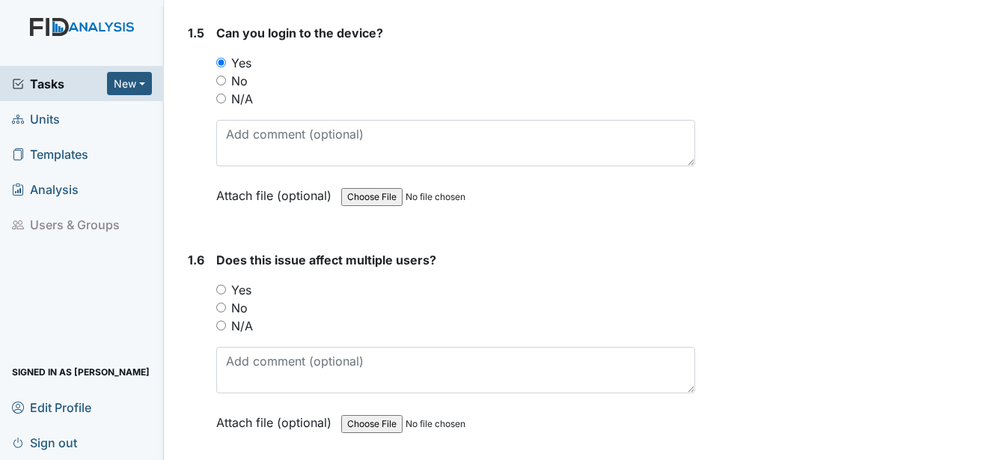
click at [245, 299] on label "No" at bounding box center [239, 308] width 16 height 18
click at [226, 302] on input "No" at bounding box center [221, 307] width 10 height 10
radio input "true"
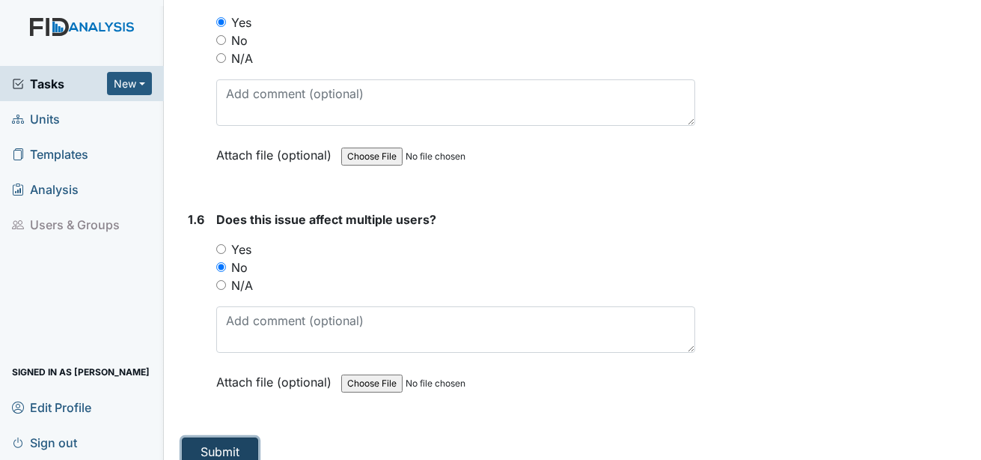
click at [247, 437] on button "Submit" at bounding box center [220, 451] width 76 height 28
